Goal: Connect with others: Connect with others

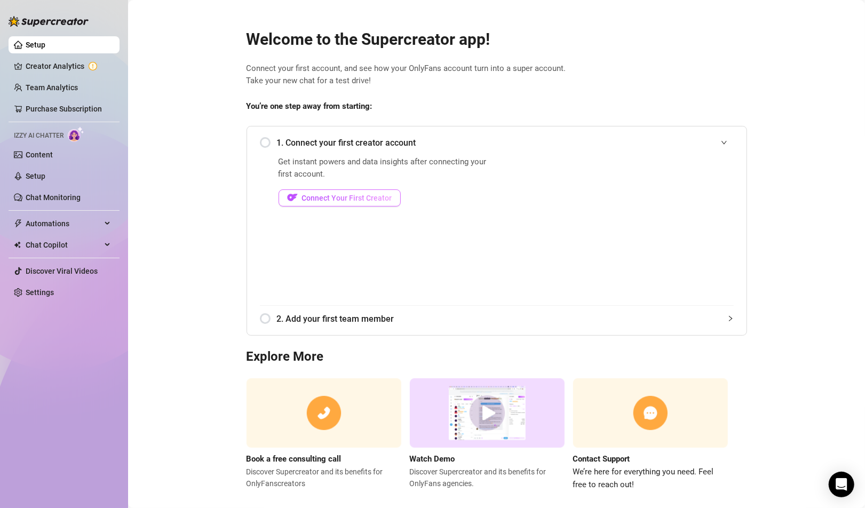
click at [346, 196] on span "Connect Your First Creator" at bounding box center [347, 198] width 90 height 9
